Goal: Participate in discussion: Engage in conversation with other users on a specific topic

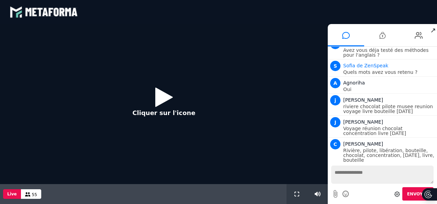
scroll to position [638, 0]
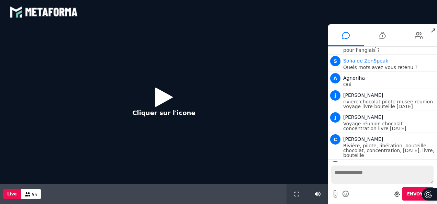
click at [159, 100] on icon at bounding box center [164, 97] width 18 height 22
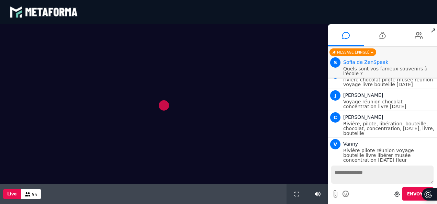
scroll to position [617, 0]
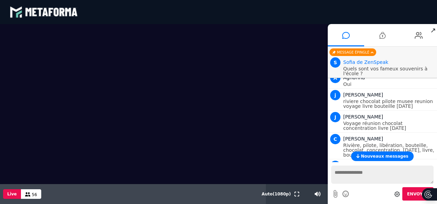
click at [271, 64] on video at bounding box center [164, 104] width 328 height 160
click at [286, 139] on video at bounding box center [164, 104] width 328 height 160
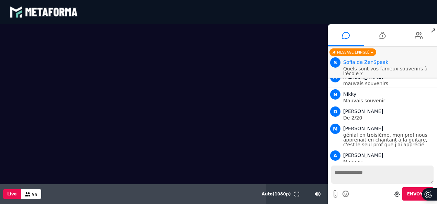
scroll to position [918, 0]
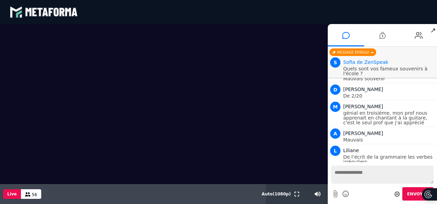
click at [341, 172] on textarea at bounding box center [382, 174] width 102 height 18
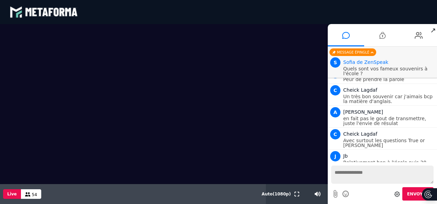
scroll to position [1057, 0]
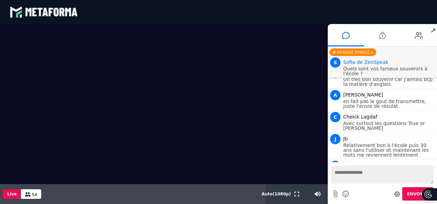
click at [291, 142] on video at bounding box center [164, 104] width 328 height 160
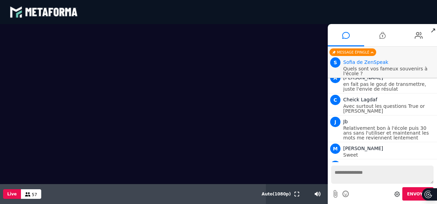
click at [342, 176] on textarea at bounding box center [382, 174] width 102 height 18
type textarea "***"
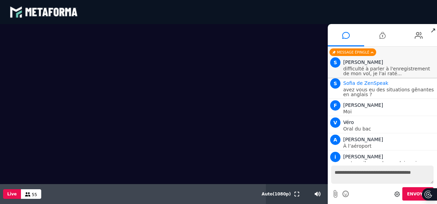
scroll to position [1239, 0]
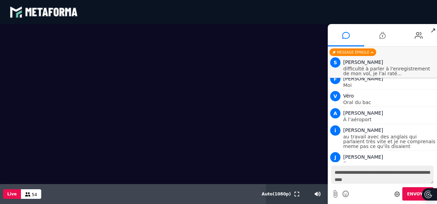
click at [373, 170] on textarea "**********" at bounding box center [382, 174] width 102 height 18
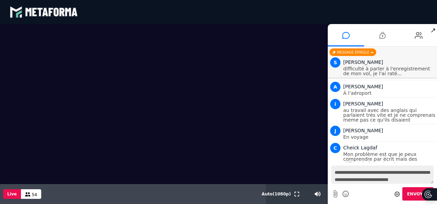
scroll to position [1283, 0]
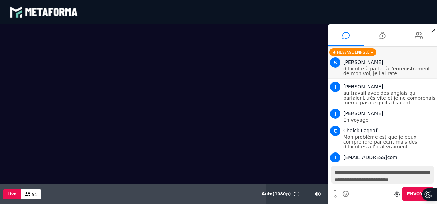
type textarea "**********"
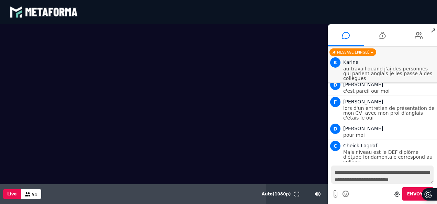
scroll to position [1431, 0]
